Goal: Find specific page/section: Find specific page/section

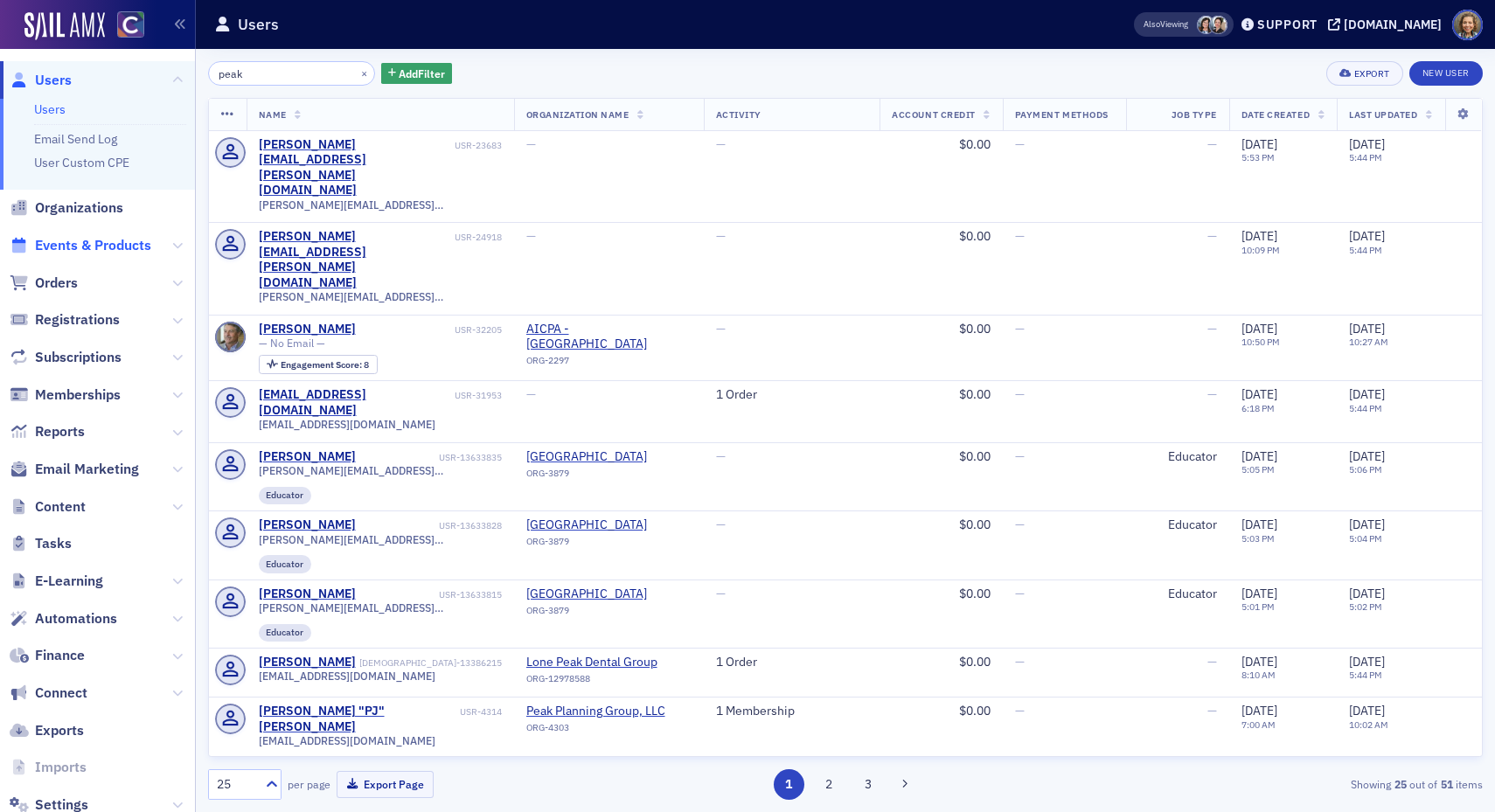
type input "peak"
click at [72, 254] on span "Events & Products" at bounding box center [93, 245] width 116 height 19
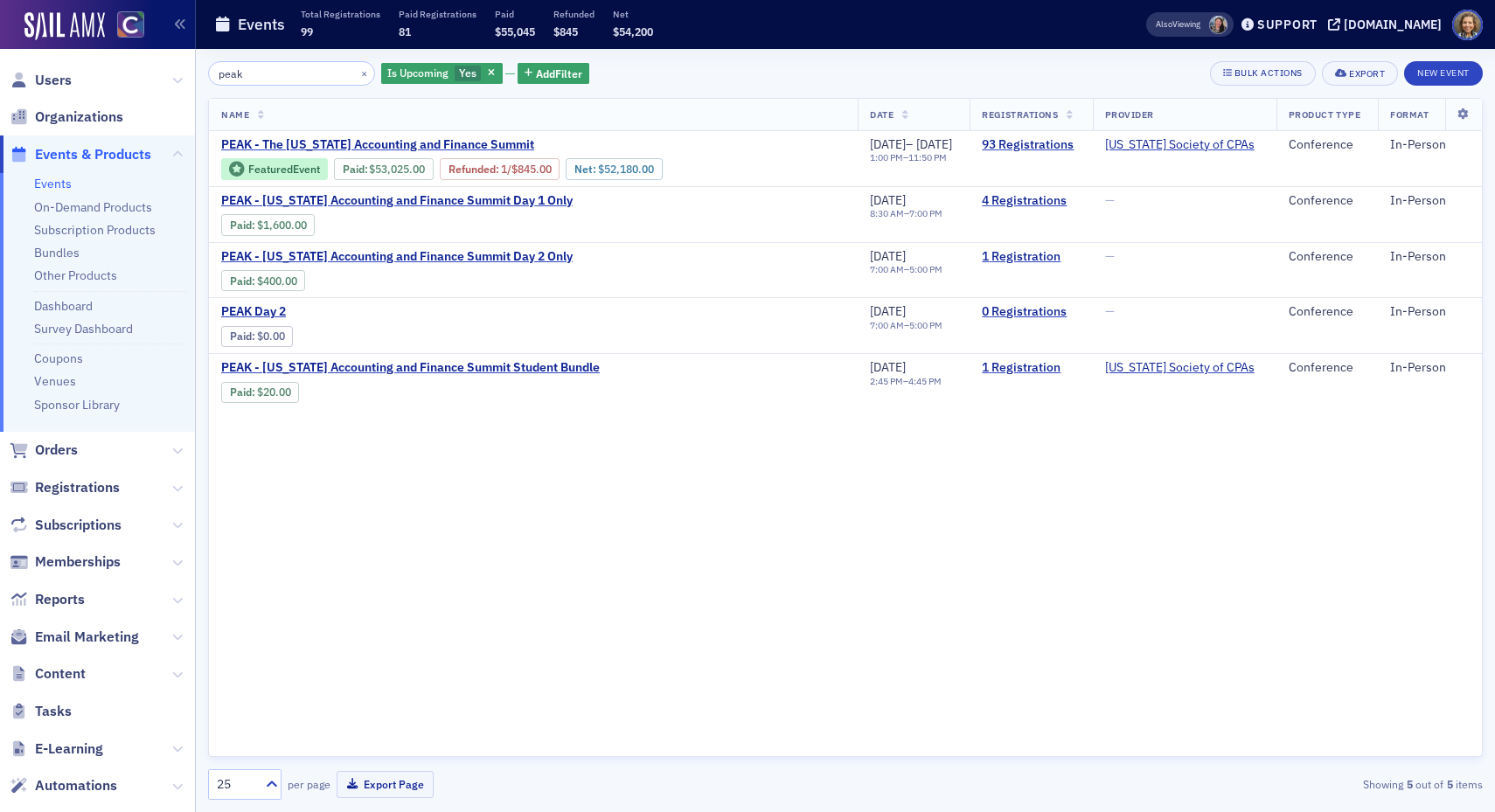
drag, startPoint x: 281, startPoint y: 71, endPoint x: 6, endPoint y: 4, distance: 283.0
click at [6, 24] on div "Users Organizations Events & Products Events On-Demand Products Subscription Pr…" at bounding box center [747, 406] width 1495 height 812
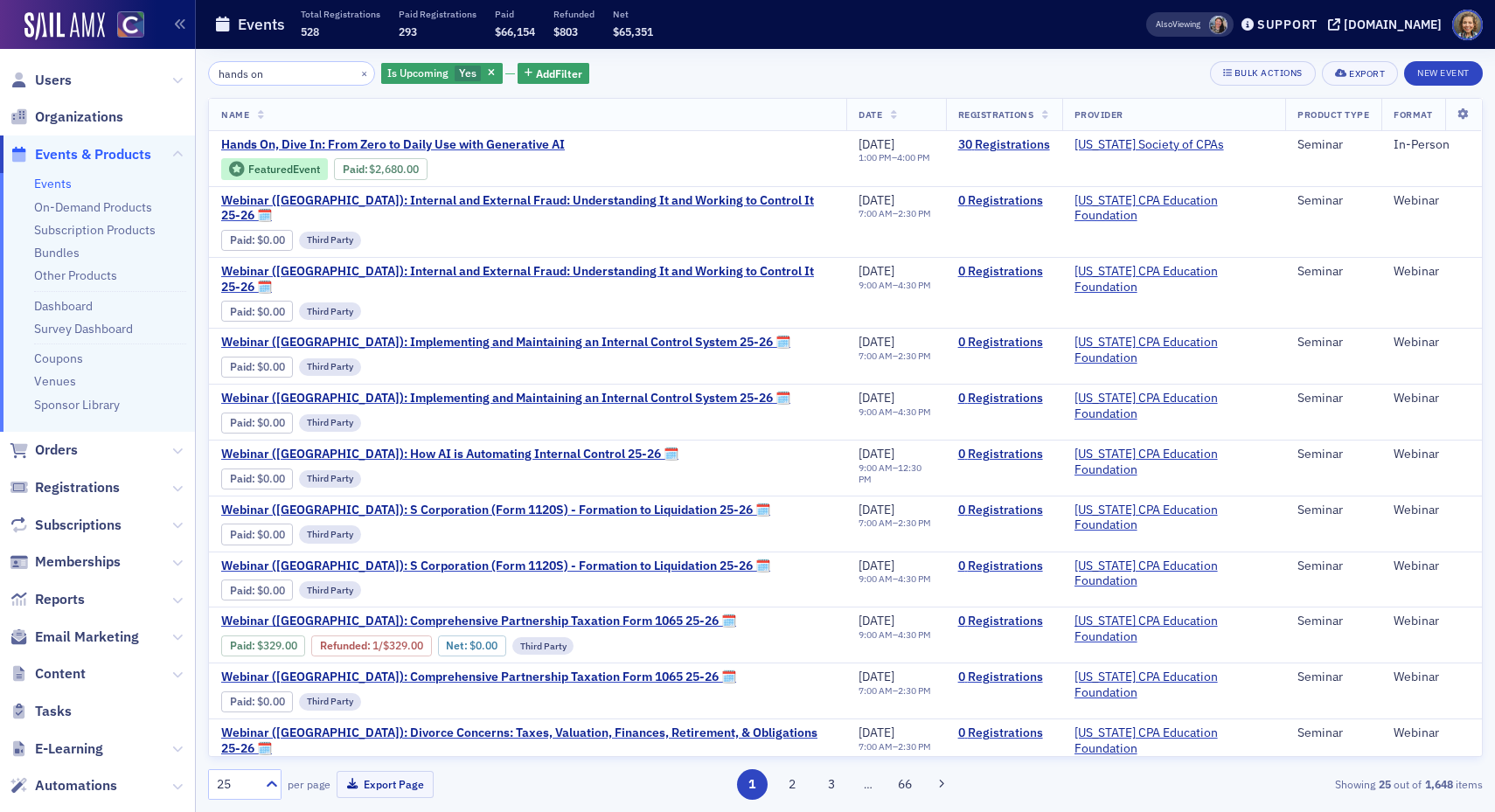
type input "hands on"
